Goal: Entertainment & Leisure: Consume media (video, audio)

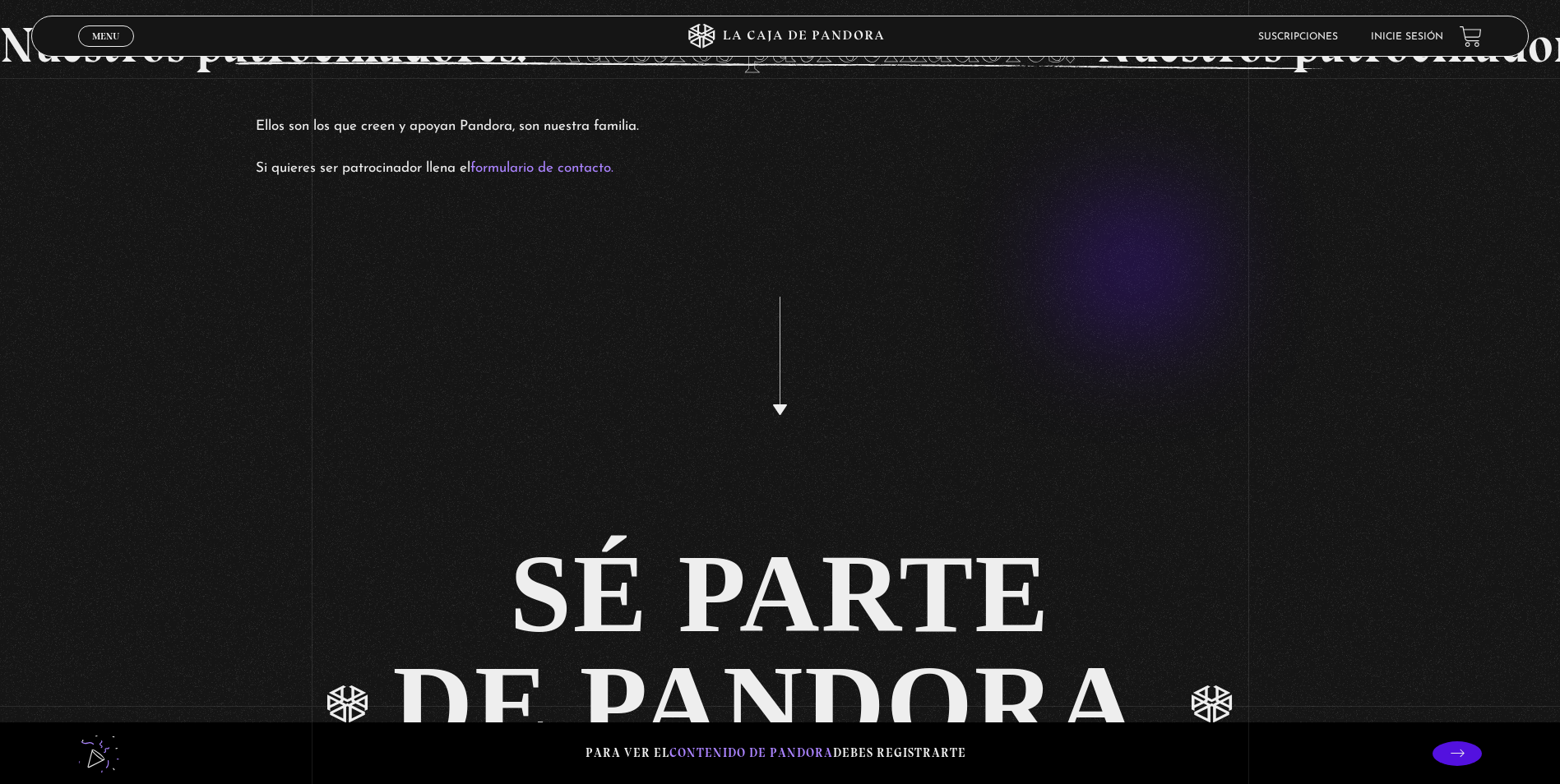
scroll to position [4067, 0]
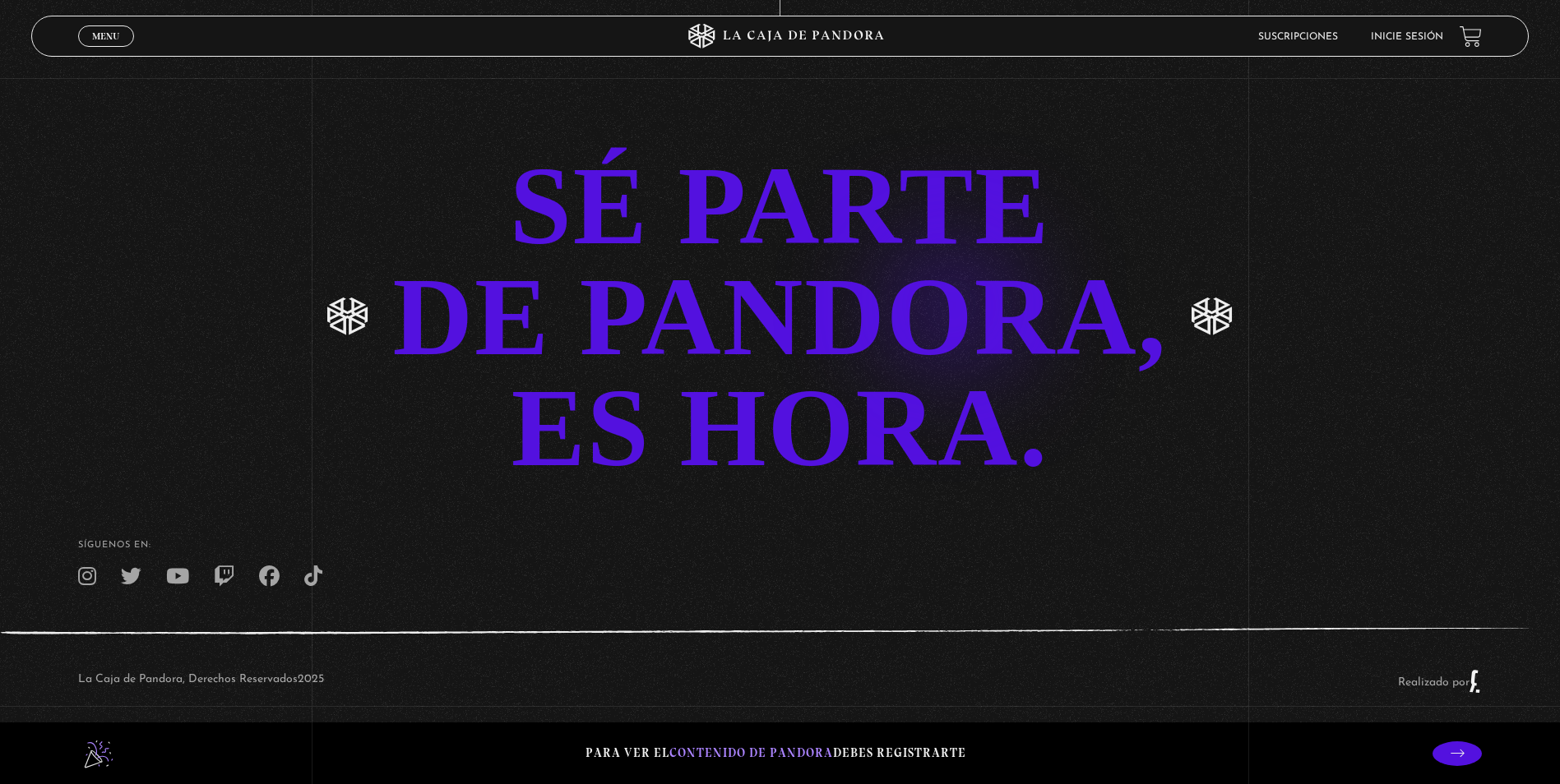
click at [924, 279] on link "SÉ PARTE DE PANDORA, ES HORA." at bounding box center [780, 317] width 1560 height 333
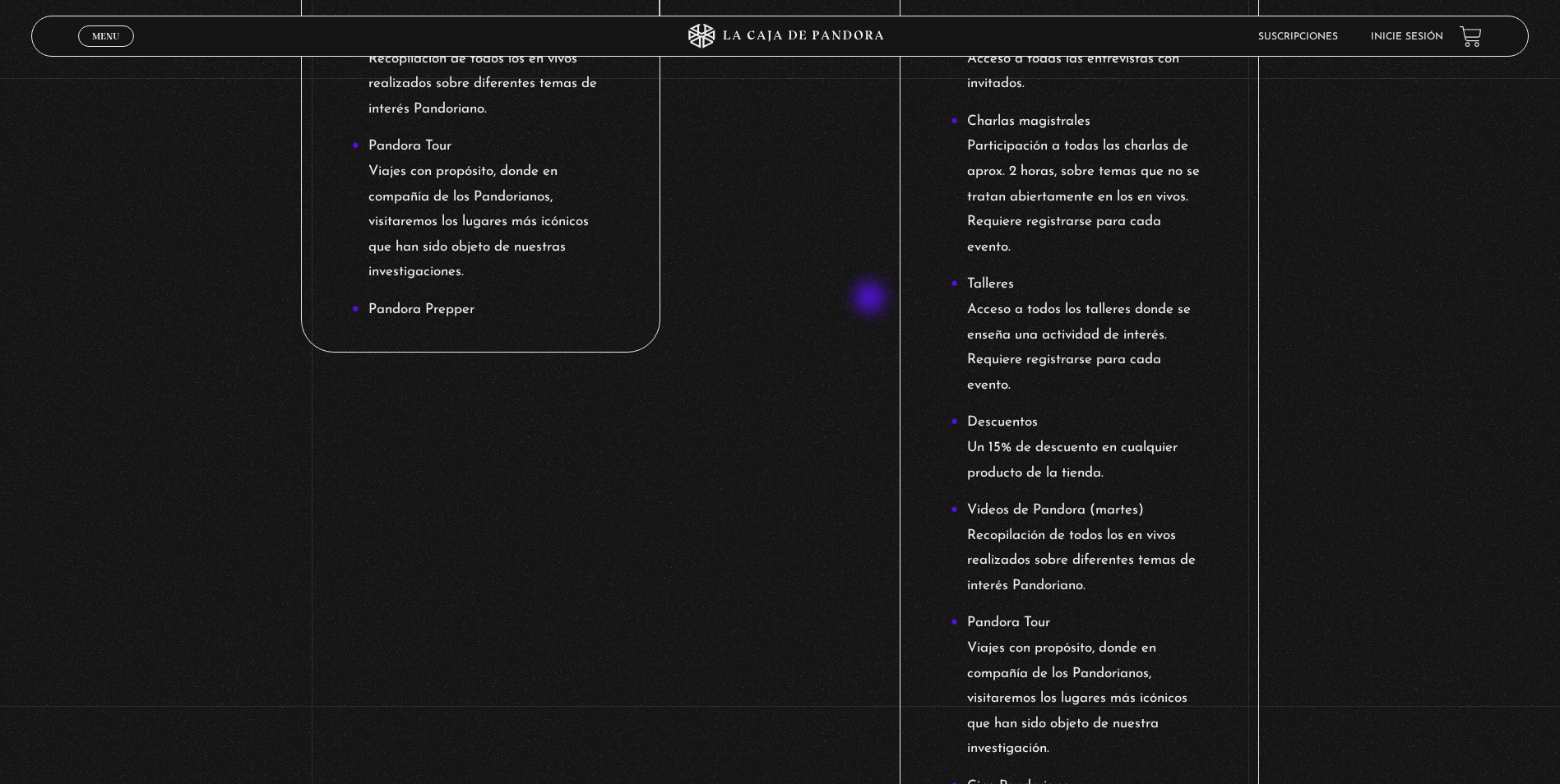
scroll to position [1562, 0]
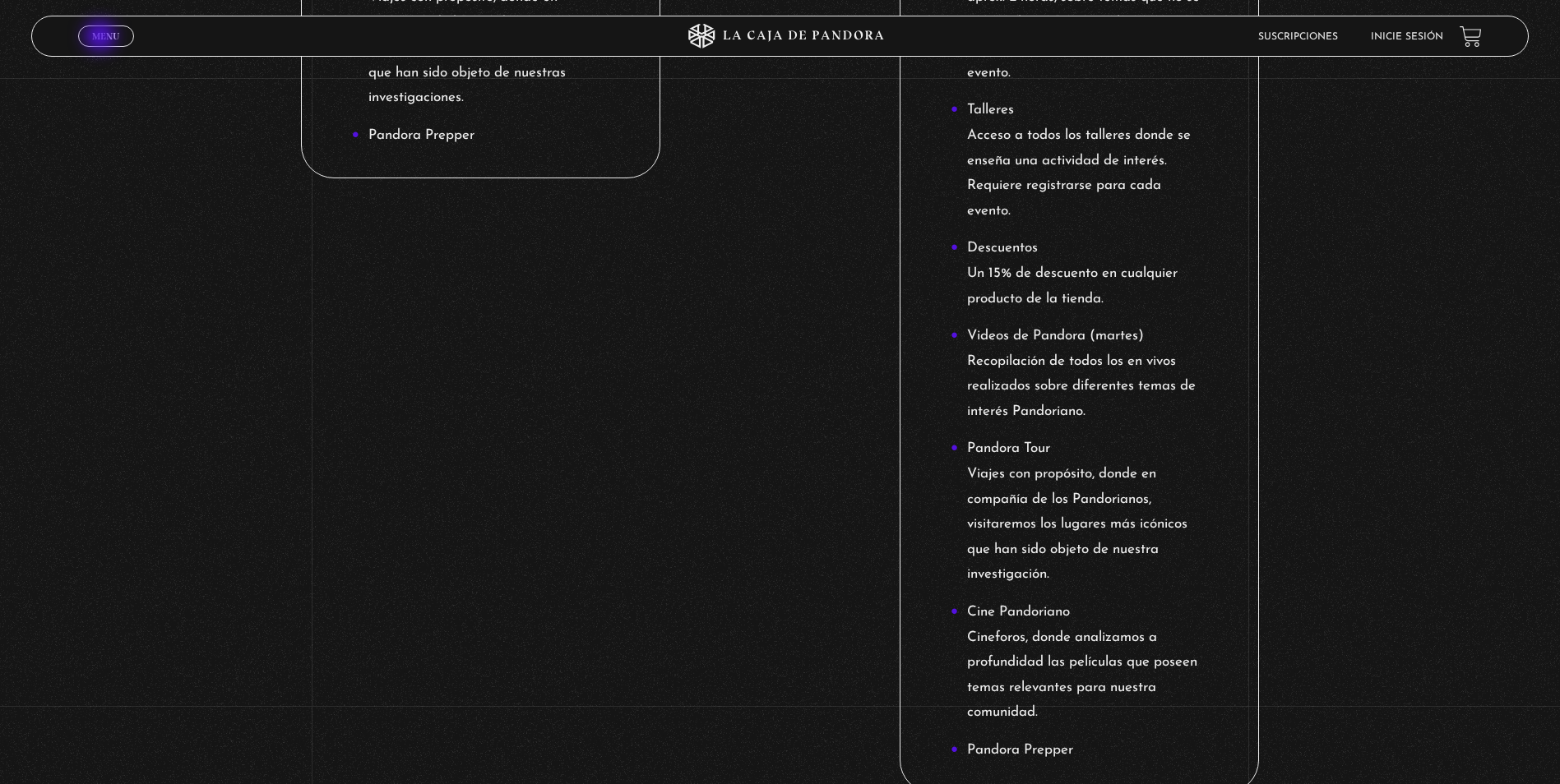
click at [102, 37] on span "Menu" at bounding box center [105, 36] width 27 height 10
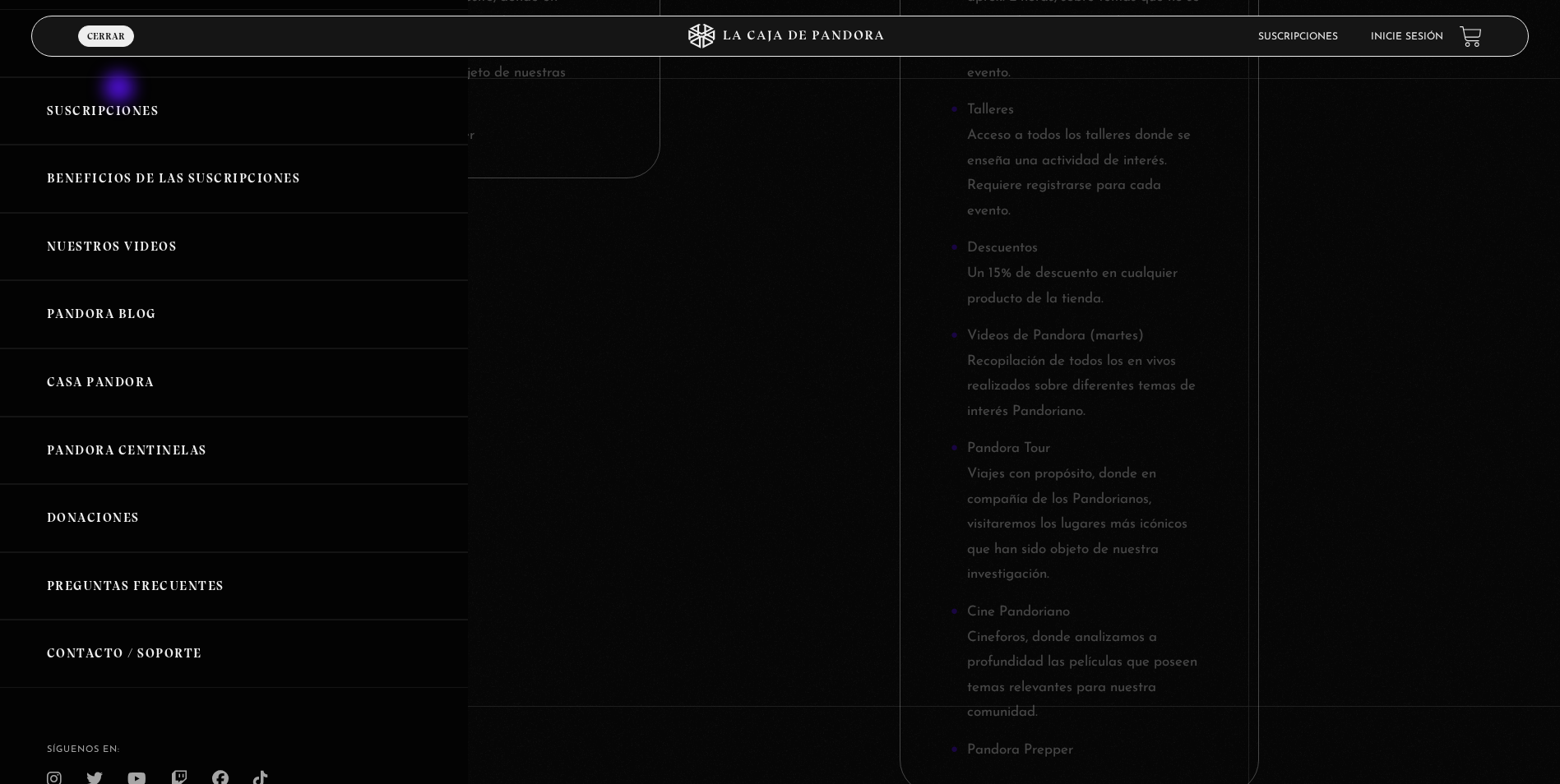
scroll to position [0, 0]
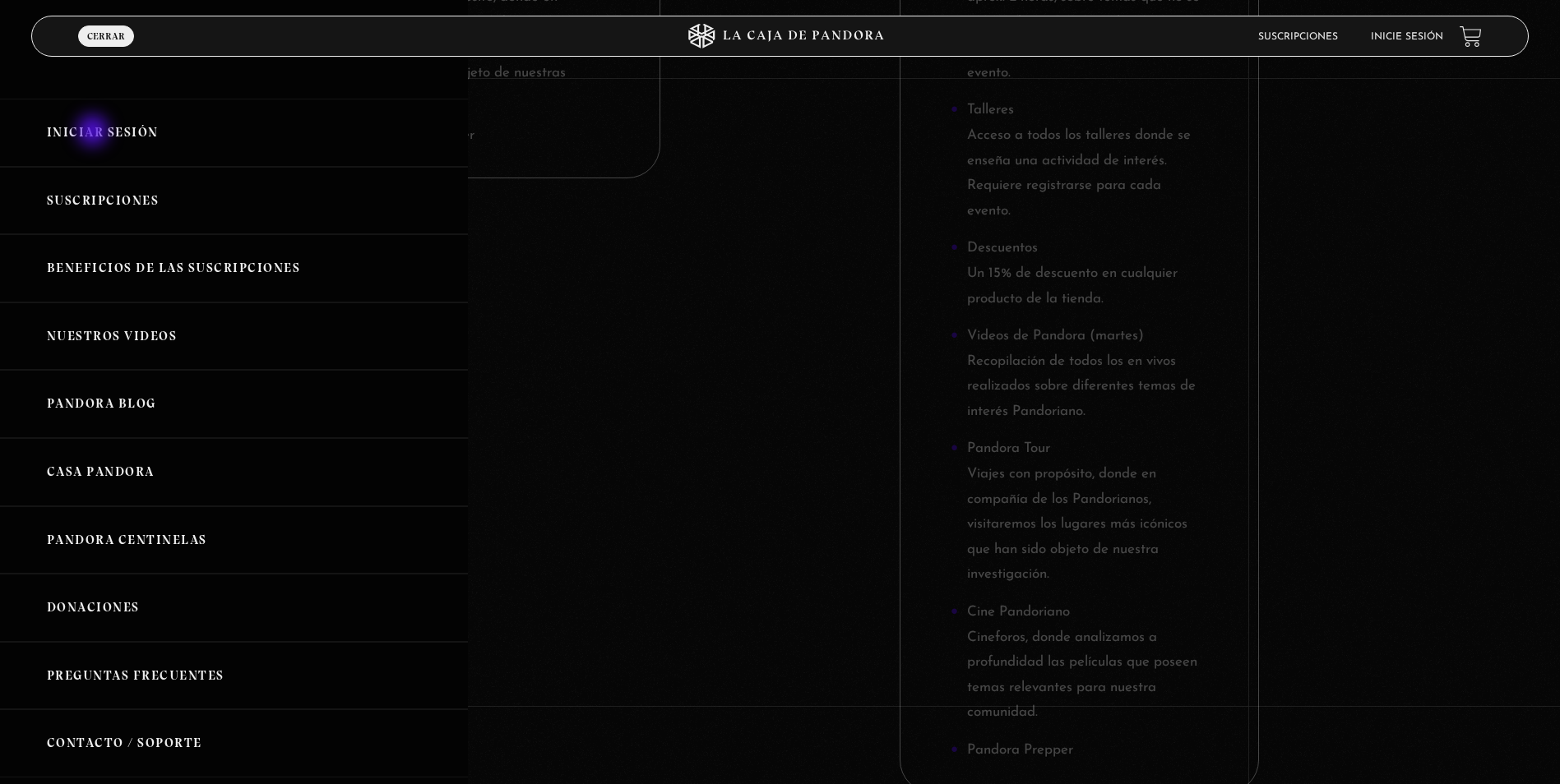
click at [94, 133] on link "Iniciar Sesión" at bounding box center [233, 133] width 468 height 69
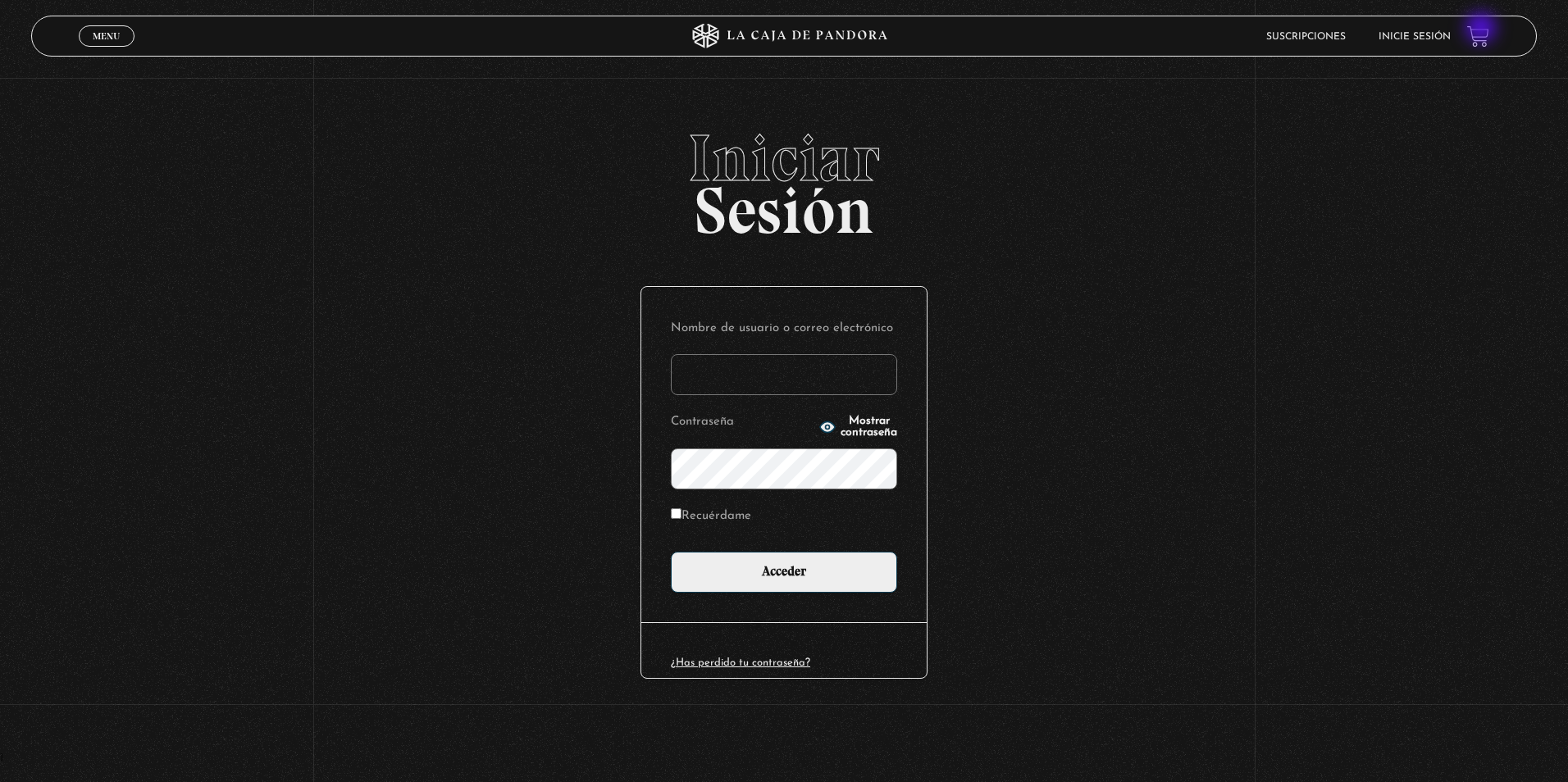
click at [1484, 29] on link at bounding box center [1478, 36] width 22 height 22
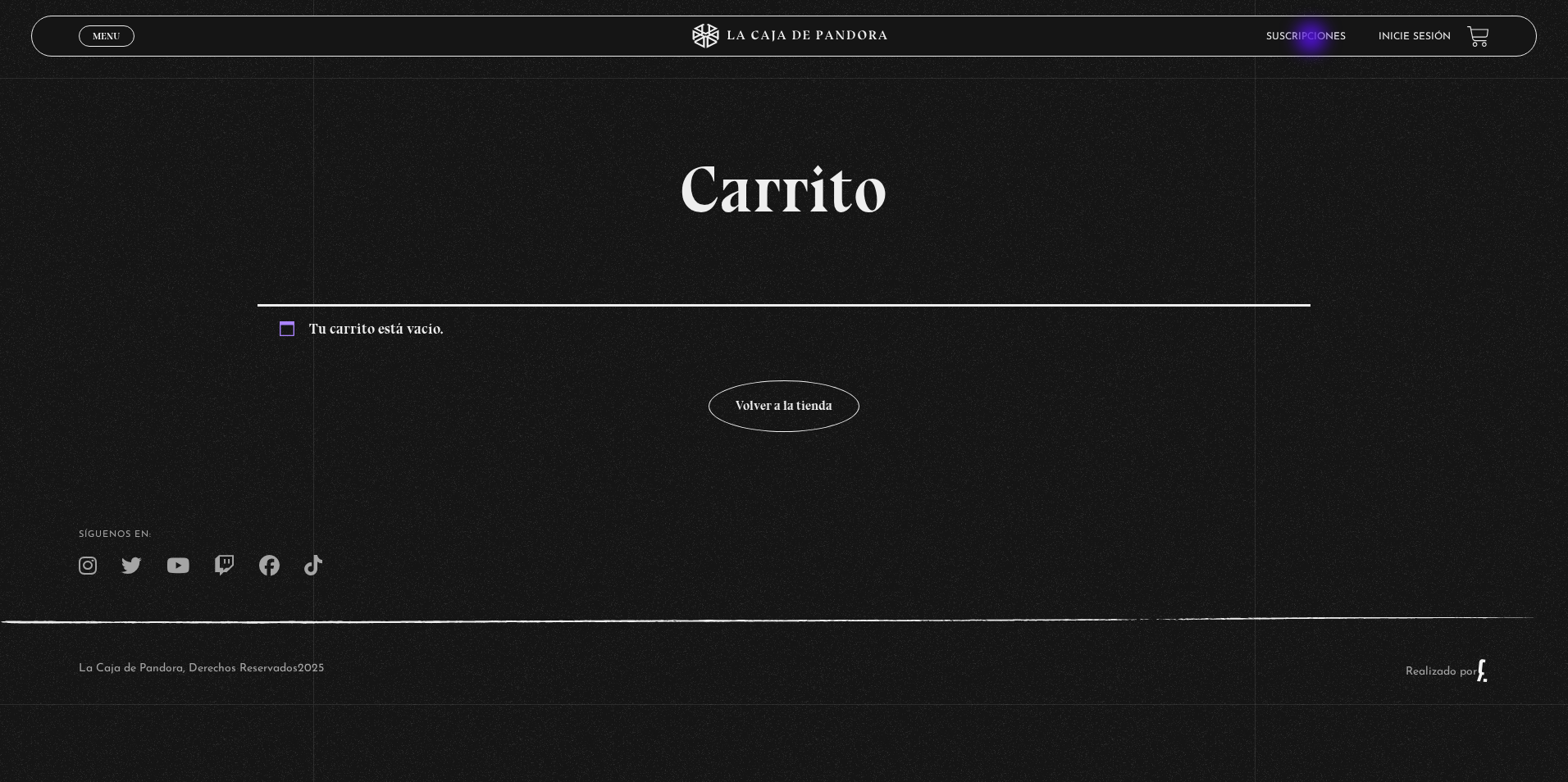
click at [1313, 39] on link "Suscripciones" at bounding box center [1307, 36] width 80 height 10
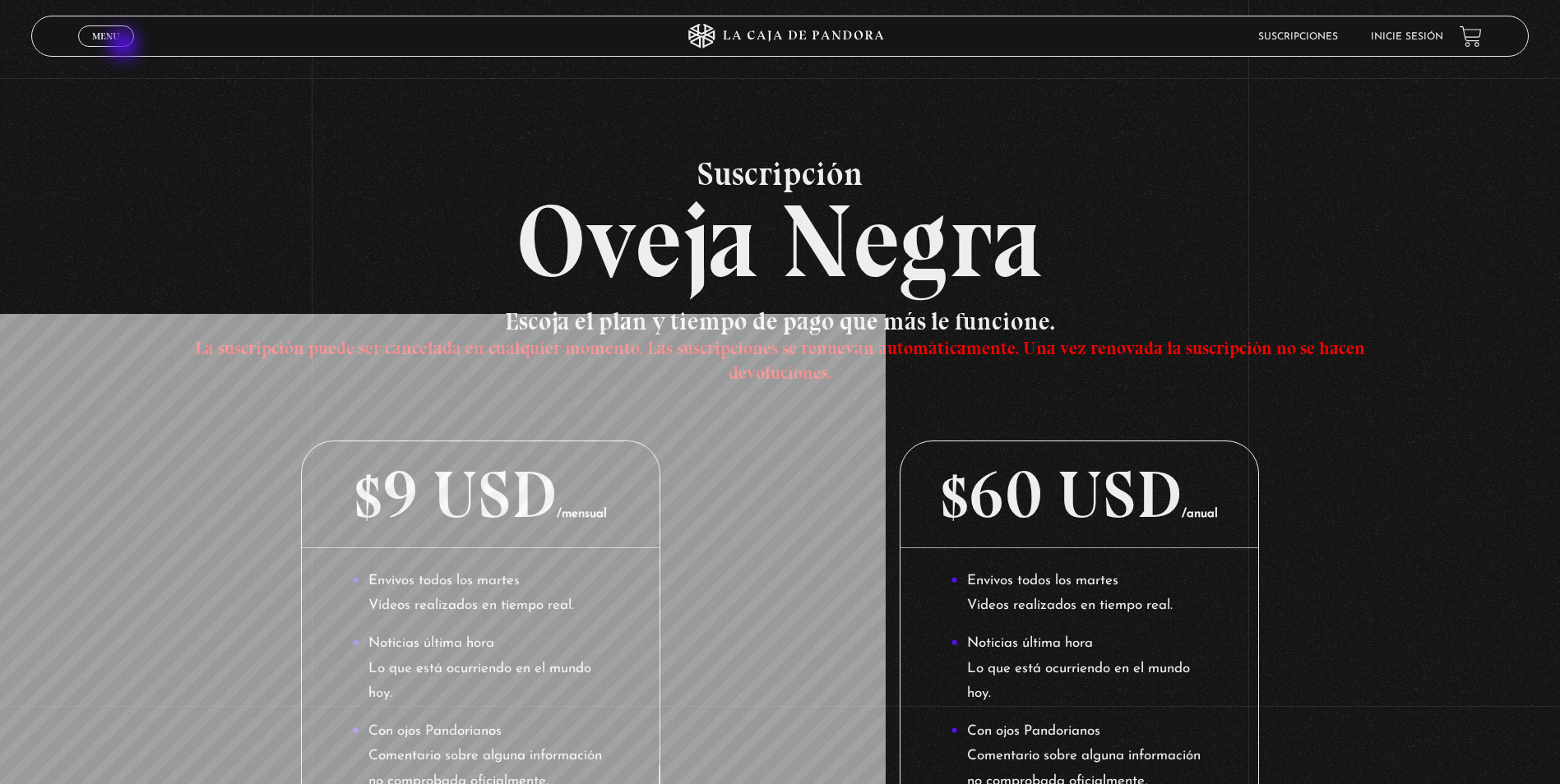
click at [125, 45] on link "Menu Cerrar" at bounding box center [106, 37] width 56 height 21
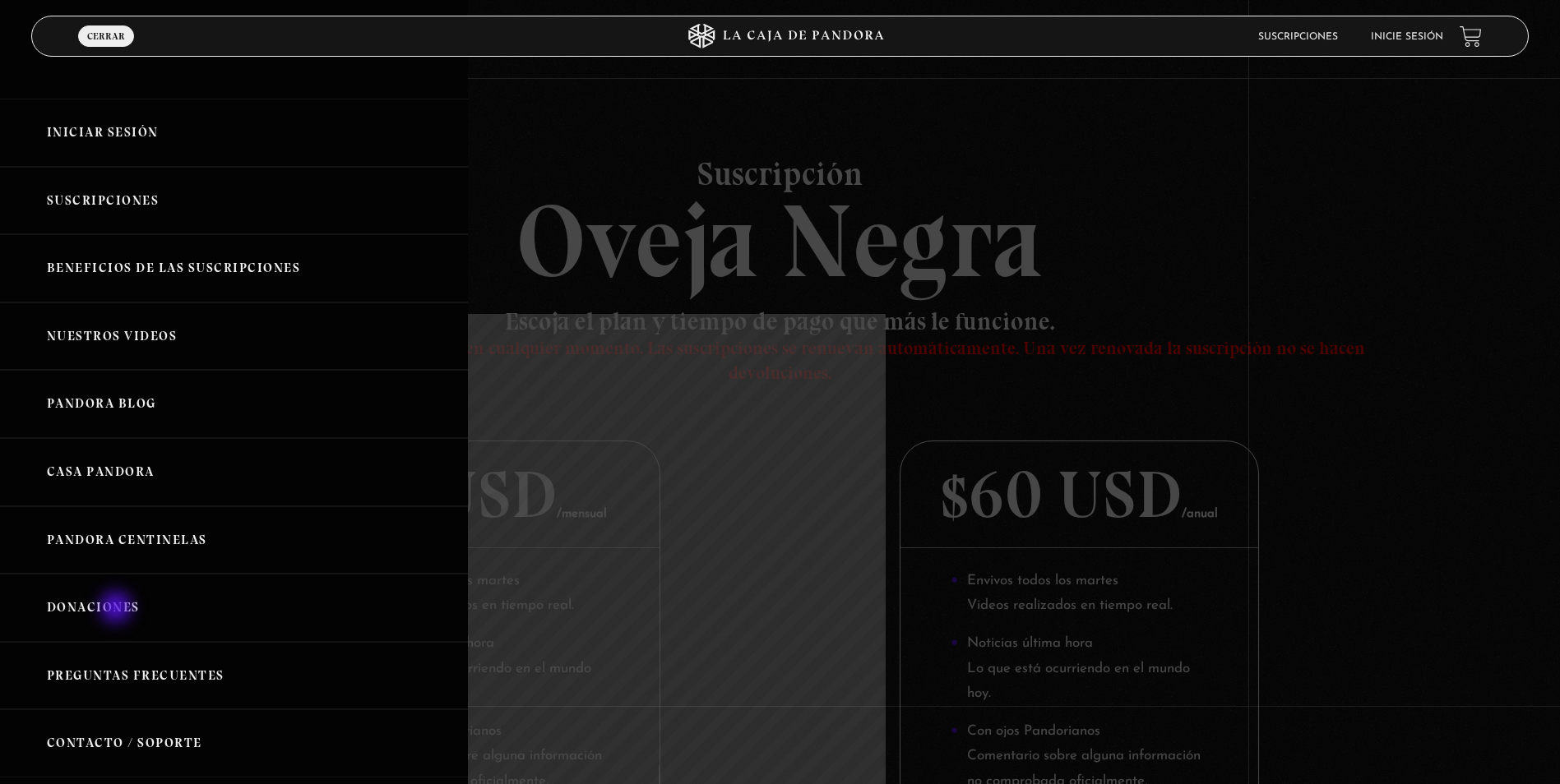
click at [118, 609] on link "Donaciones" at bounding box center [233, 608] width 468 height 69
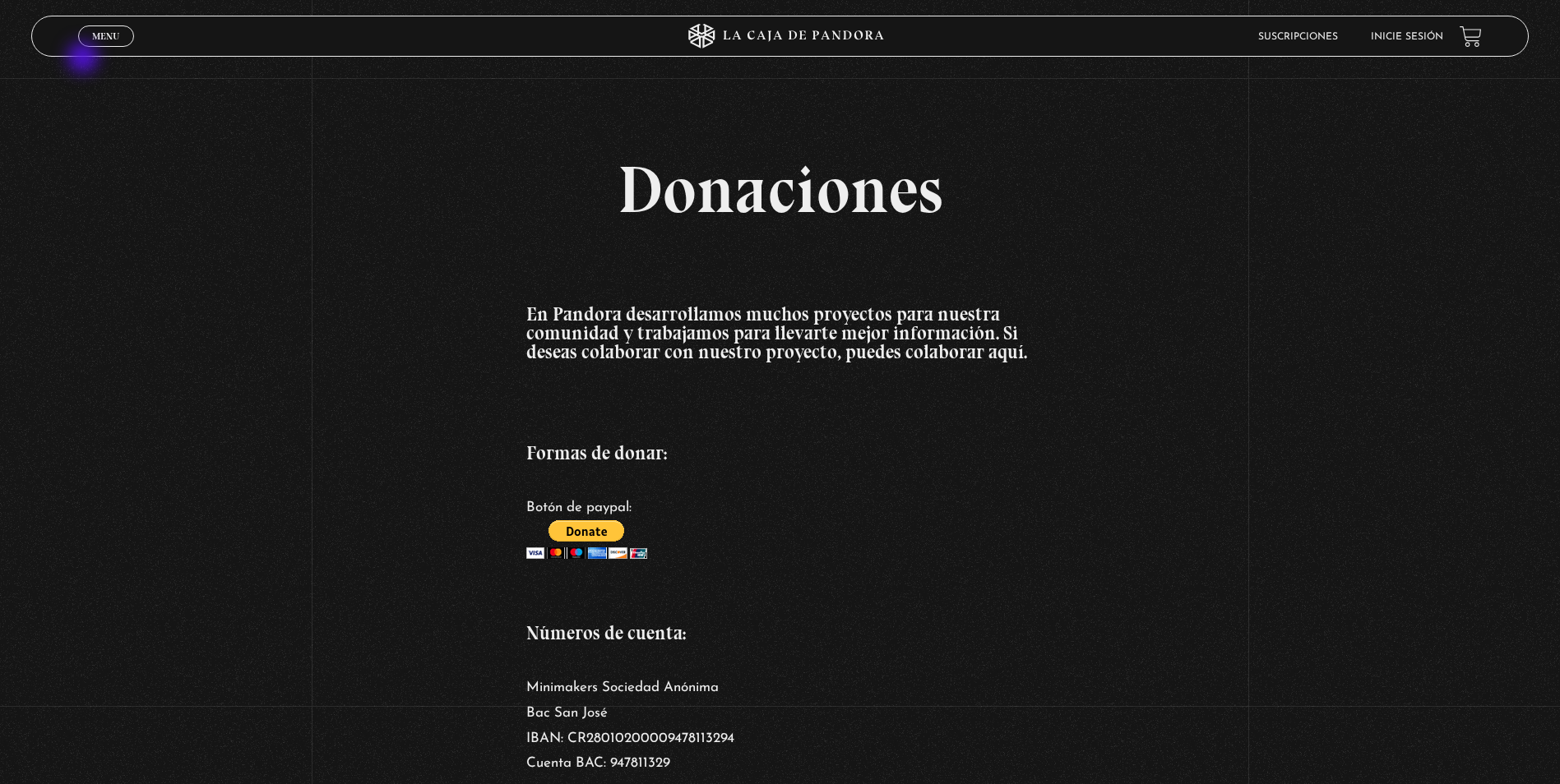
click at [85, 59] on section "Donaciones En Pandora desarrollamos muchos proyectos para nuestra comunidad y t…" at bounding box center [780, 409] width 1560 height 818
click at [88, 38] on link "Menu Cerrar" at bounding box center [106, 37] width 56 height 21
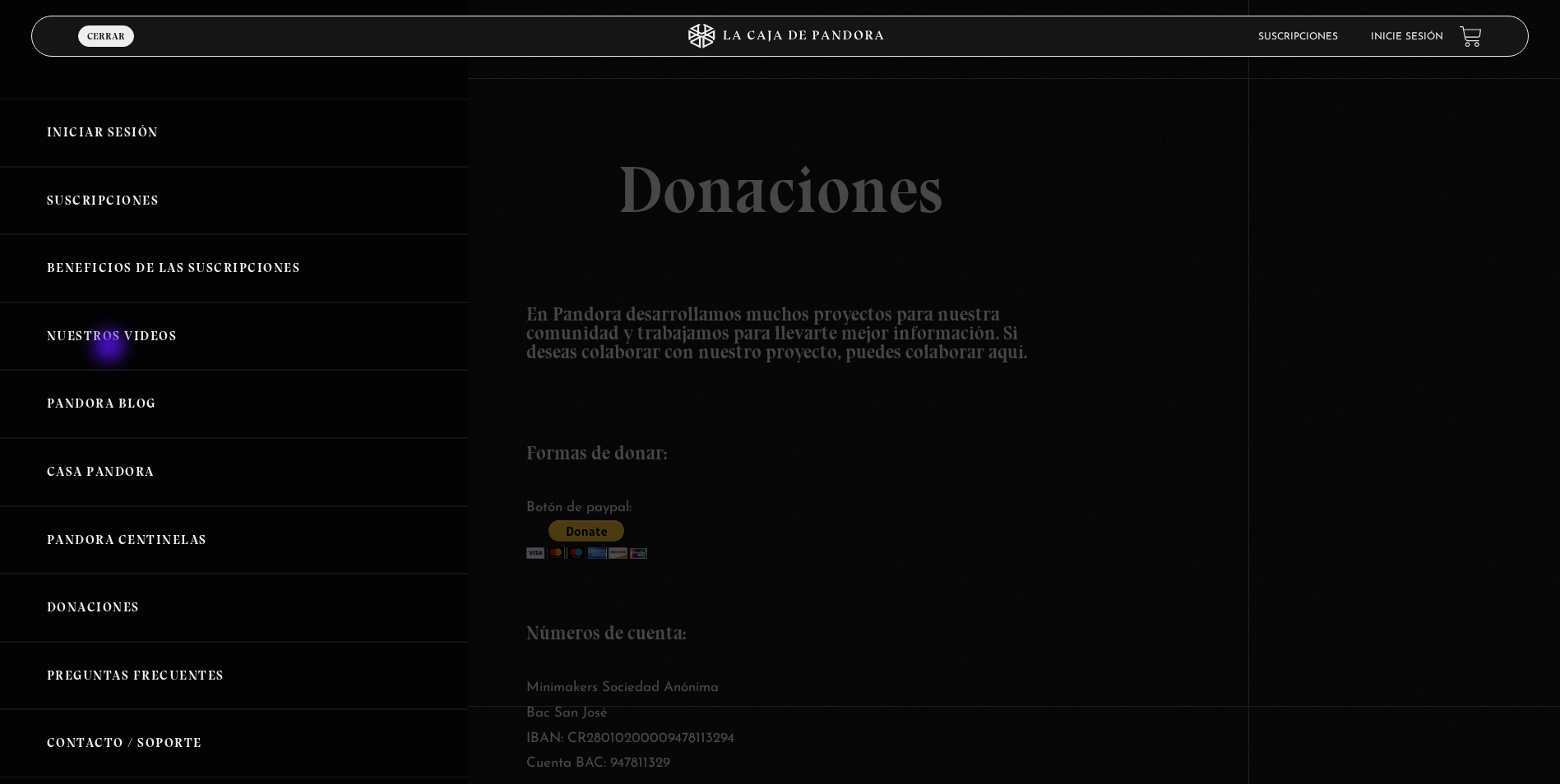
click at [109, 351] on link "Nuestros Videos" at bounding box center [233, 337] width 468 height 69
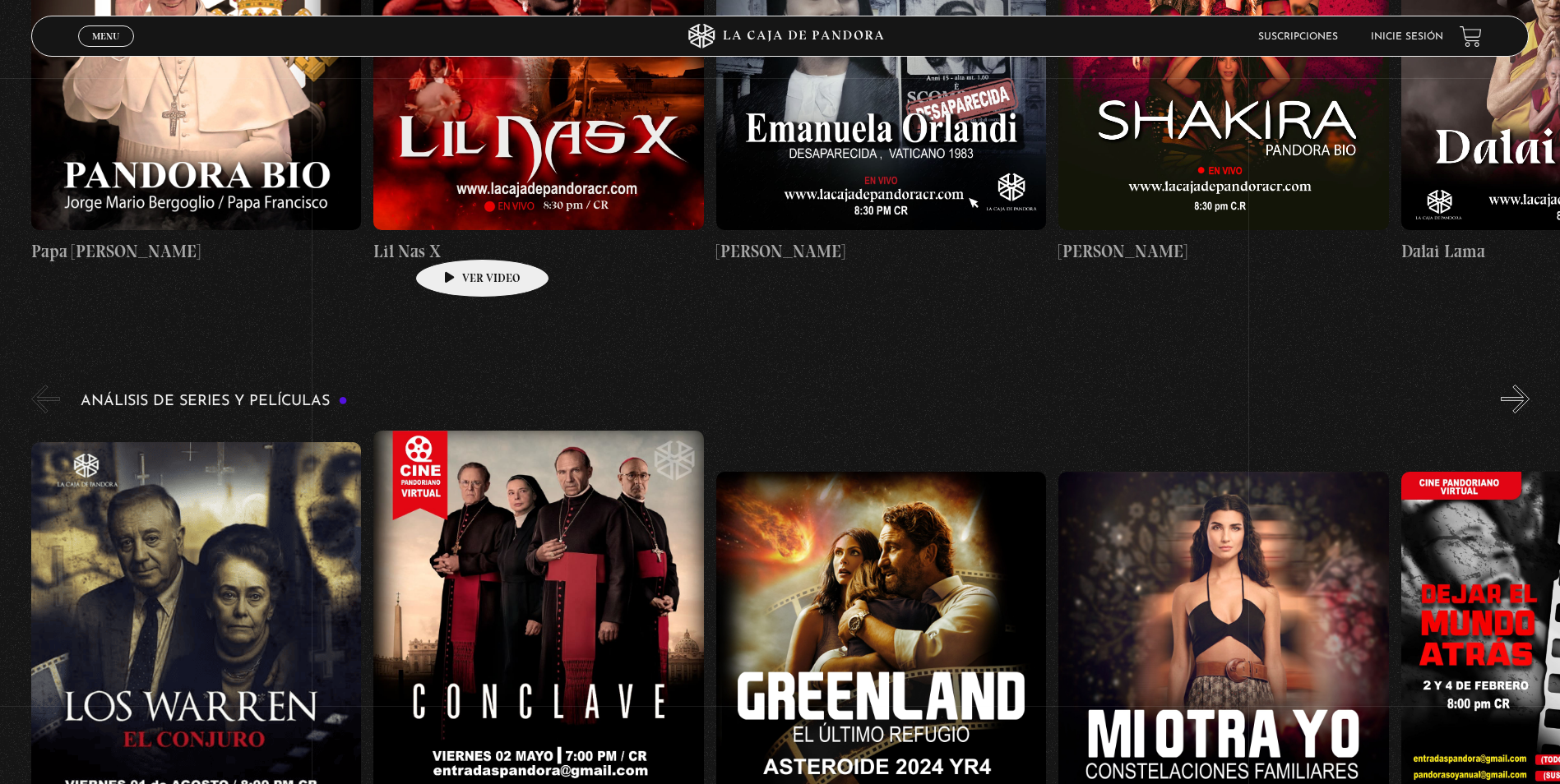
scroll to position [2549, 0]
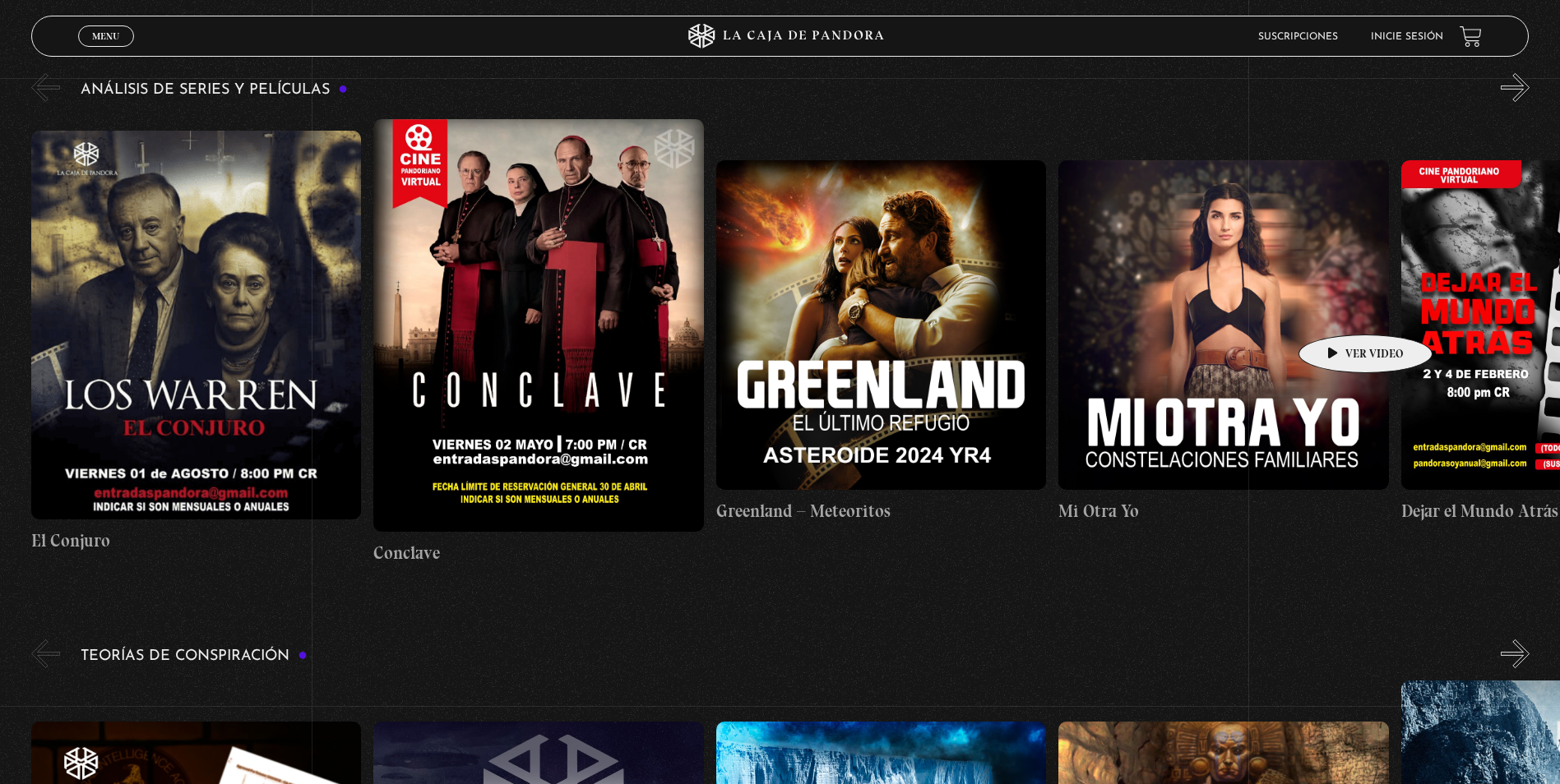
click at [1156, 282] on figure at bounding box center [1223, 325] width 330 height 330
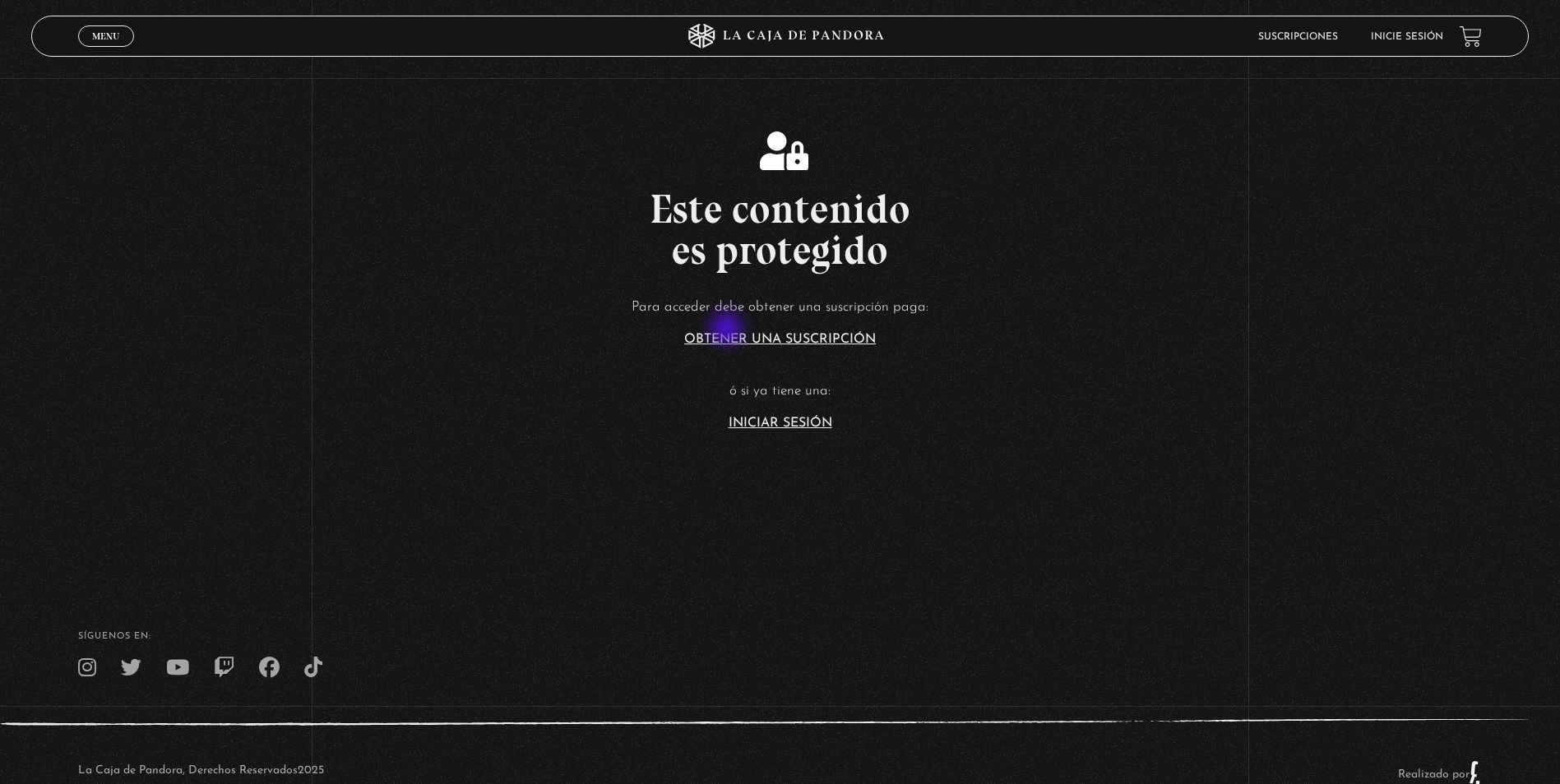
scroll to position [94, 0]
